Goal: Find specific page/section: Find specific page/section

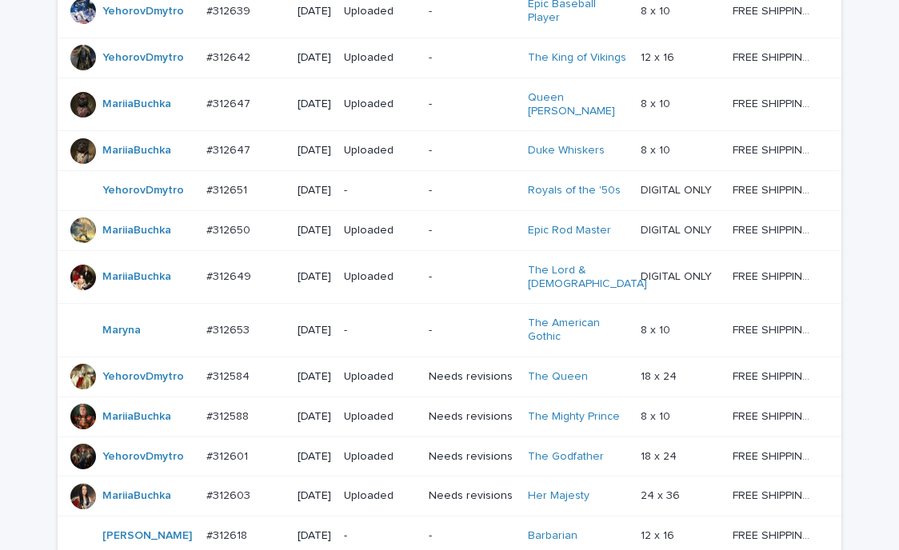
scroll to position [960, 0]
